Goal: Transaction & Acquisition: Purchase product/service

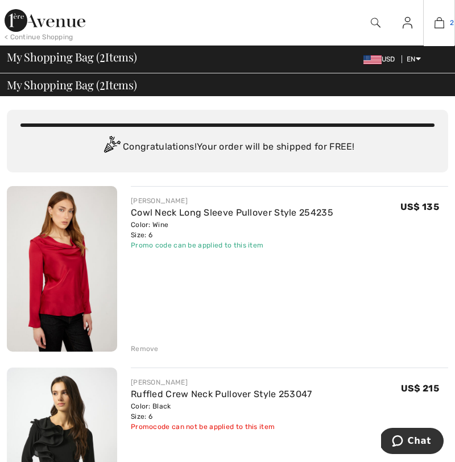
click at [440, 19] on img at bounding box center [439, 23] width 10 height 14
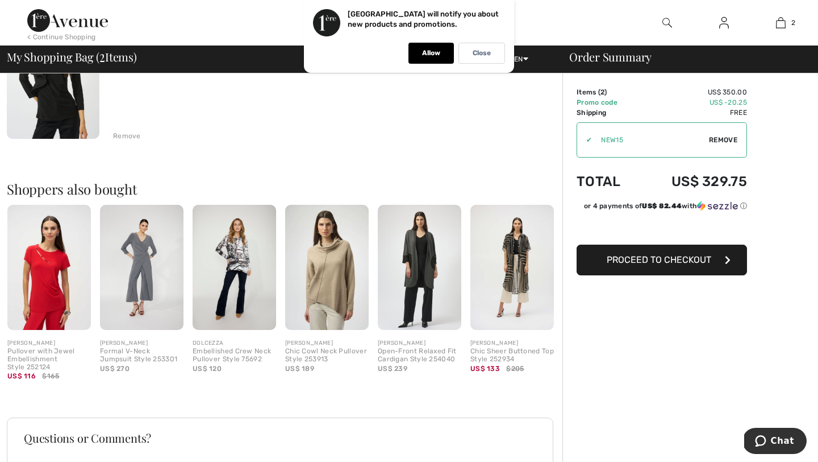
scroll to position [325, 0]
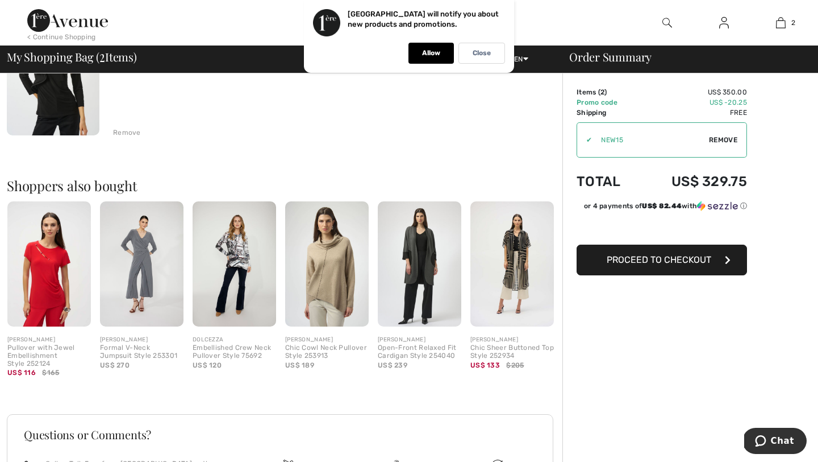
click at [41, 265] on img at bounding box center [49, 263] width 84 height 125
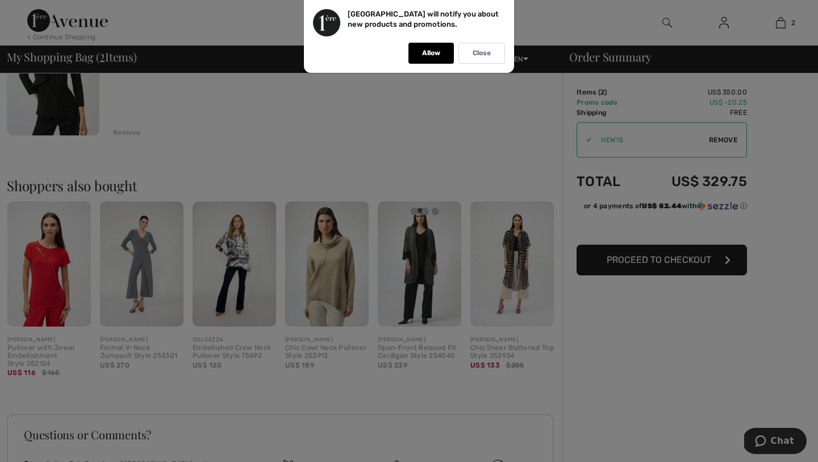
click at [45, 282] on div at bounding box center [409, 231] width 818 height 462
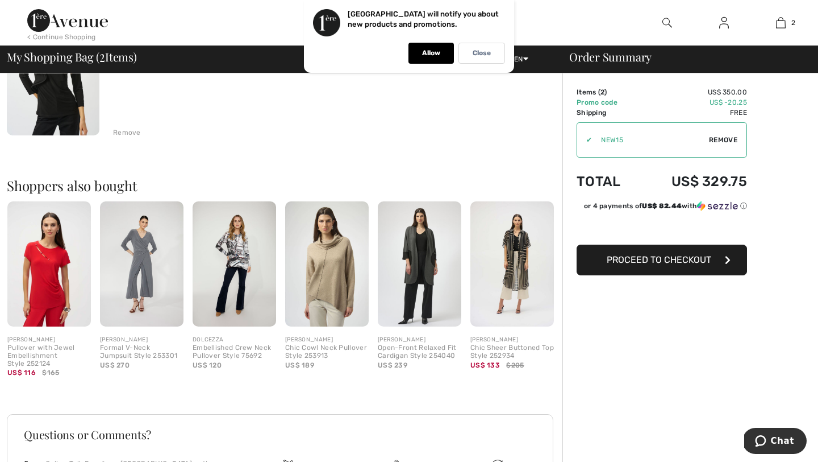
click at [45, 282] on img at bounding box center [49, 263] width 84 height 125
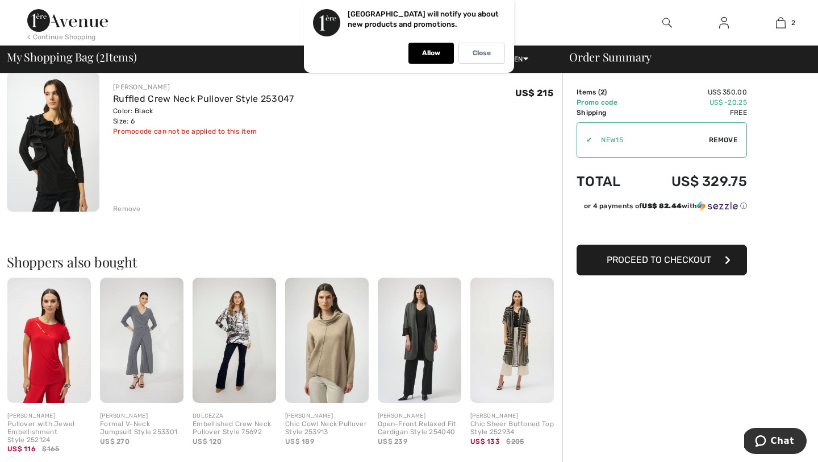
scroll to position [204, 0]
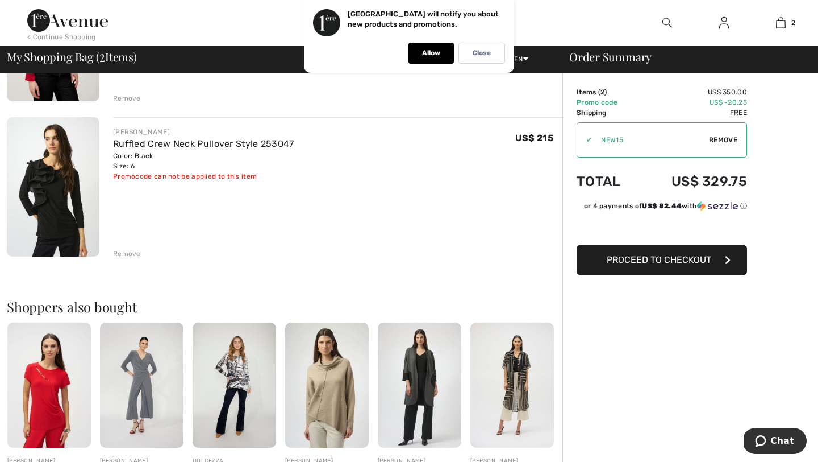
click at [40, 333] on img at bounding box center [49, 384] width 84 height 125
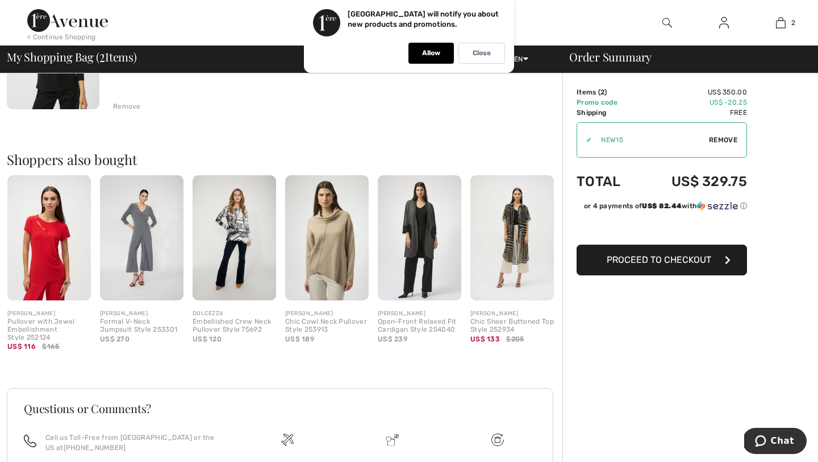
click at [27, 322] on div "Pullover with Jewel Embellishment Style 252124" at bounding box center [49, 329] width 84 height 23
click at [454, 59] on div "Close" at bounding box center [482, 53] width 47 height 21
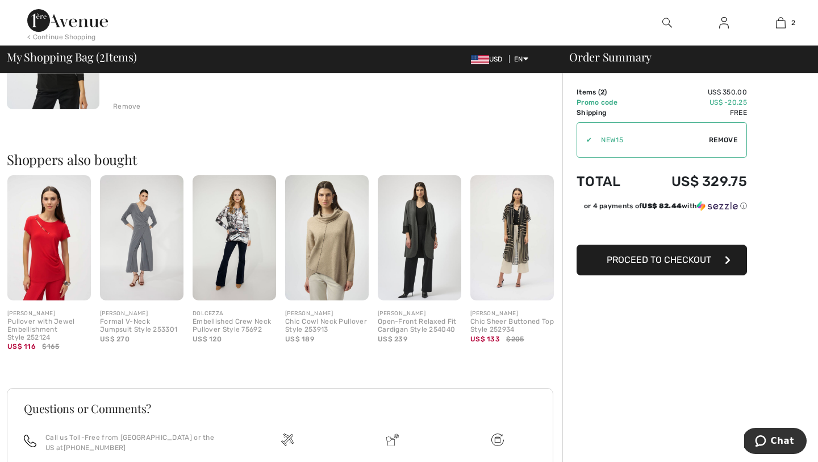
click at [47, 256] on img at bounding box center [49, 237] width 84 height 125
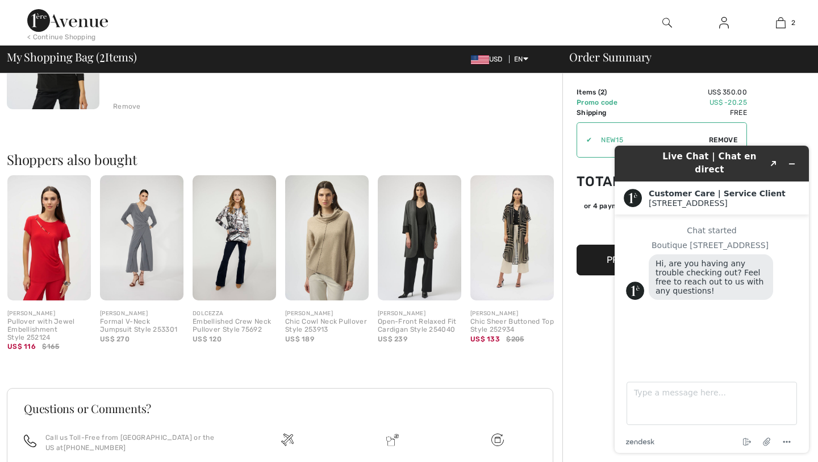
scroll to position [0, 0]
